Goal: Navigation & Orientation: Find specific page/section

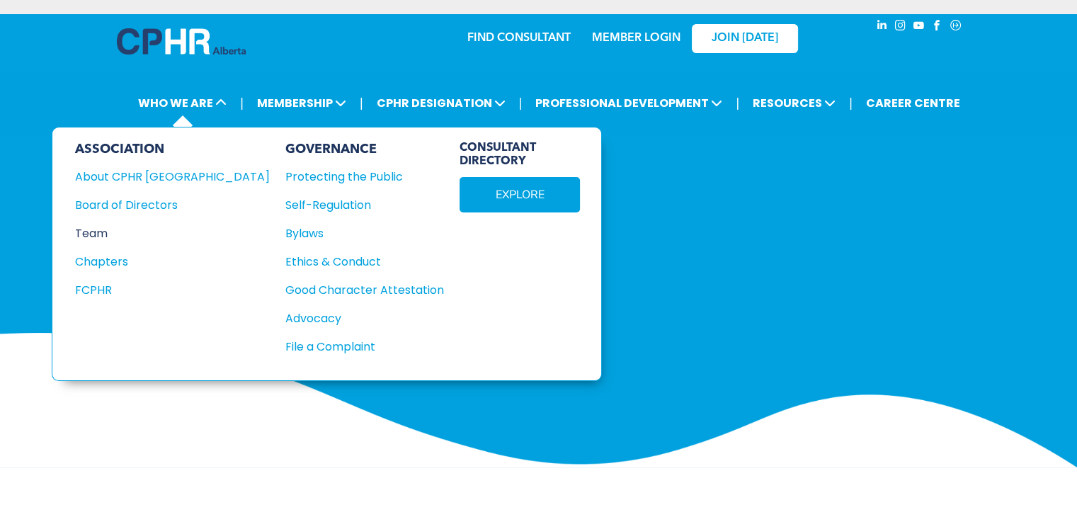
click at [98, 230] on div "Team" at bounding box center [163, 234] width 176 height 18
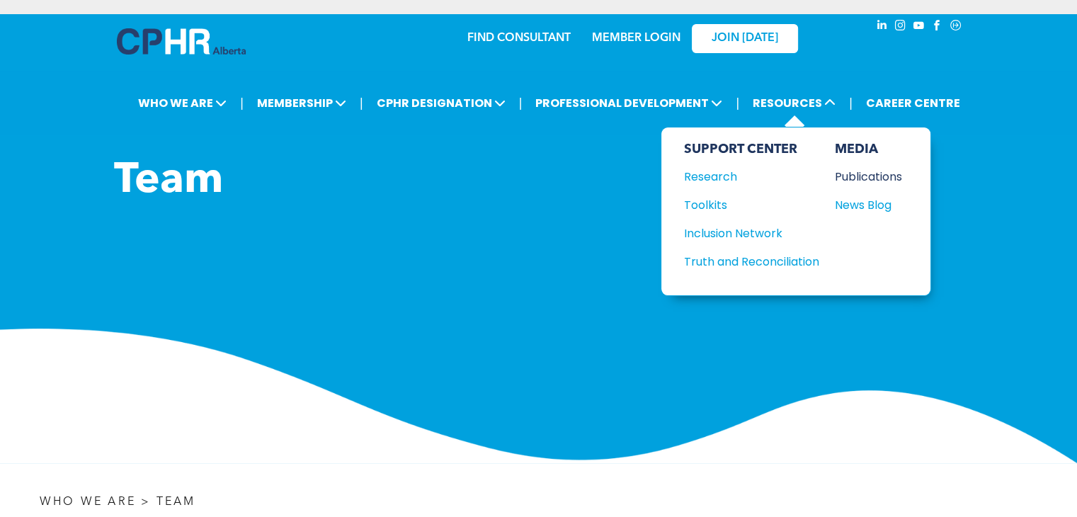
click at [859, 175] on div "Publications" at bounding box center [865, 177] width 61 height 18
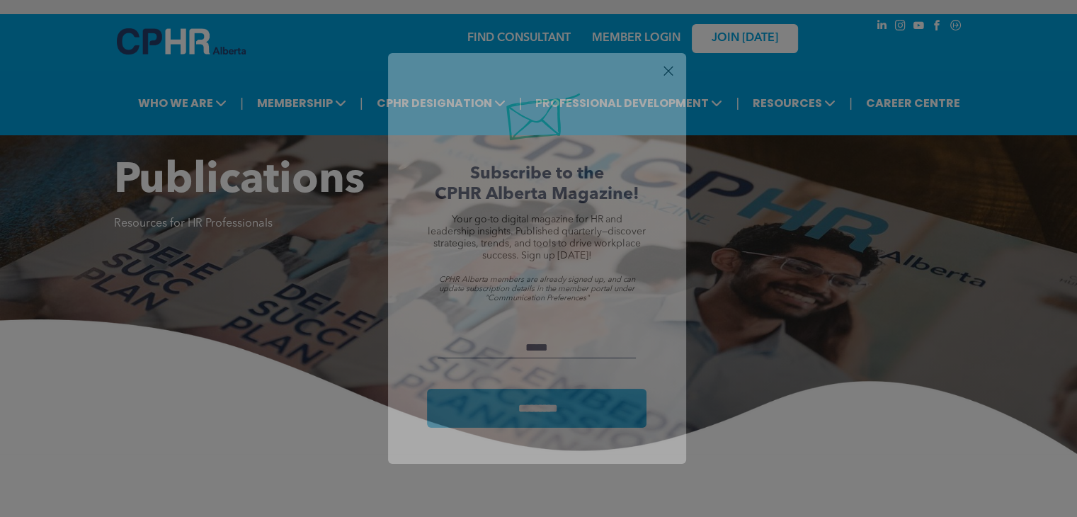
scroll to position [1, 0]
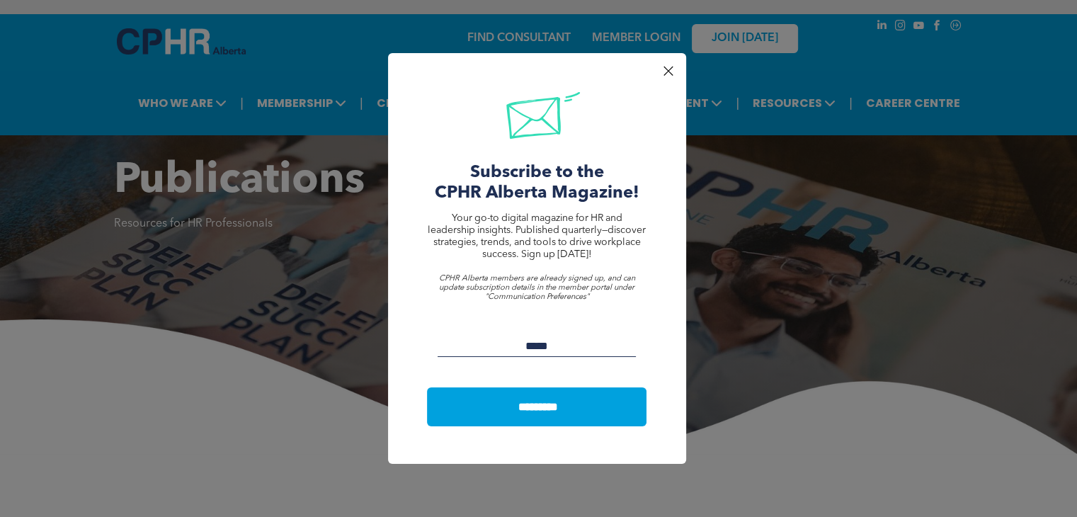
click at [669, 71] on div at bounding box center [668, 71] width 19 height 19
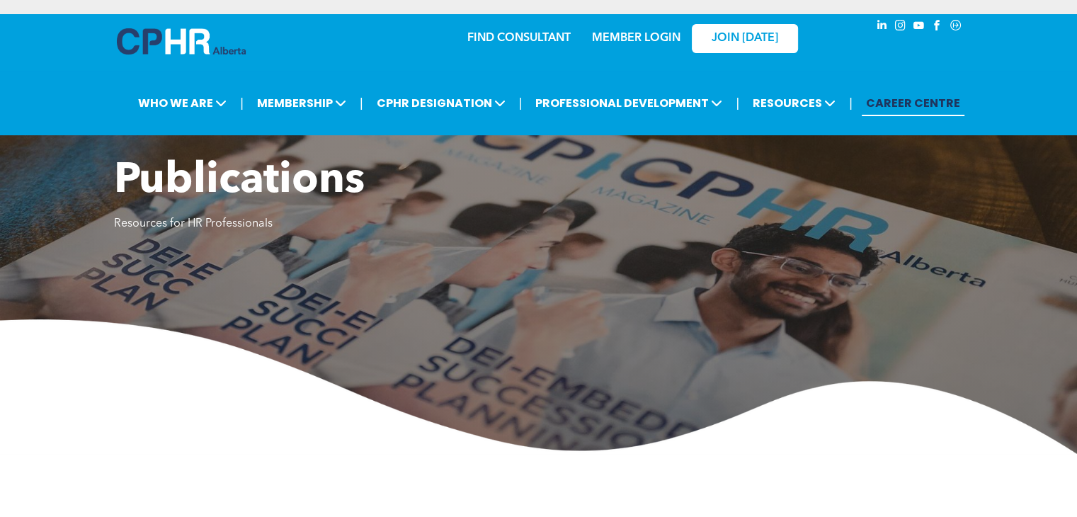
click at [946, 98] on link "CAREER CENTRE" at bounding box center [913, 103] width 103 height 26
